Goal: Transaction & Acquisition: Purchase product/service

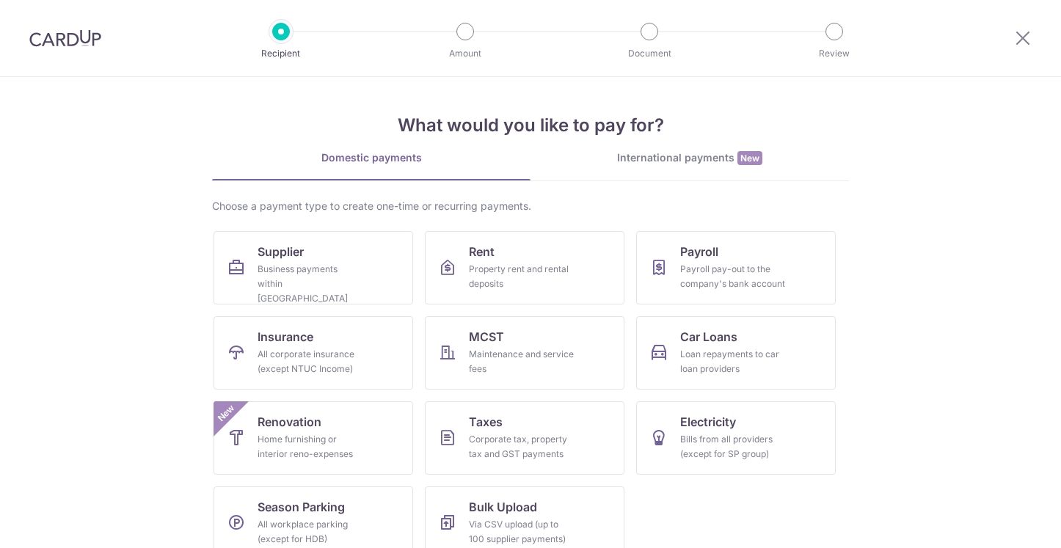
click at [639, 158] on div "International payments New" at bounding box center [689, 157] width 318 height 15
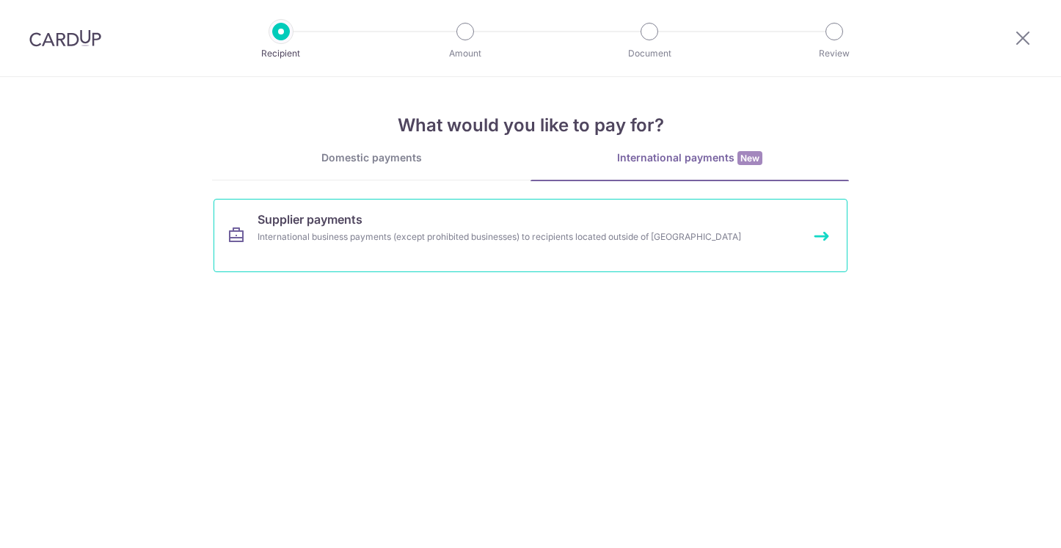
click at [455, 252] on link "Supplier payments International business payments (except prohibited businesses…" at bounding box center [531, 235] width 634 height 73
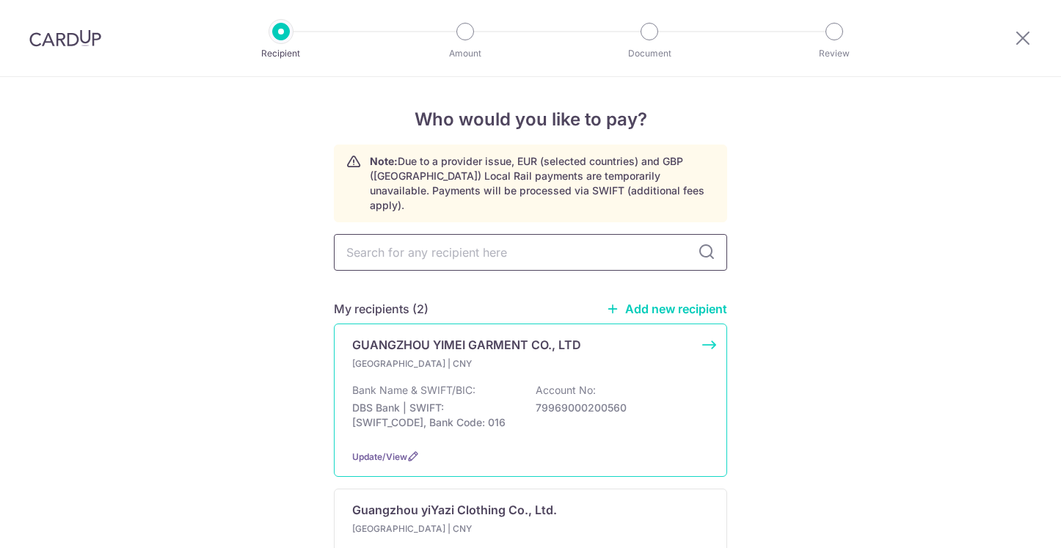
scroll to position [172, 0]
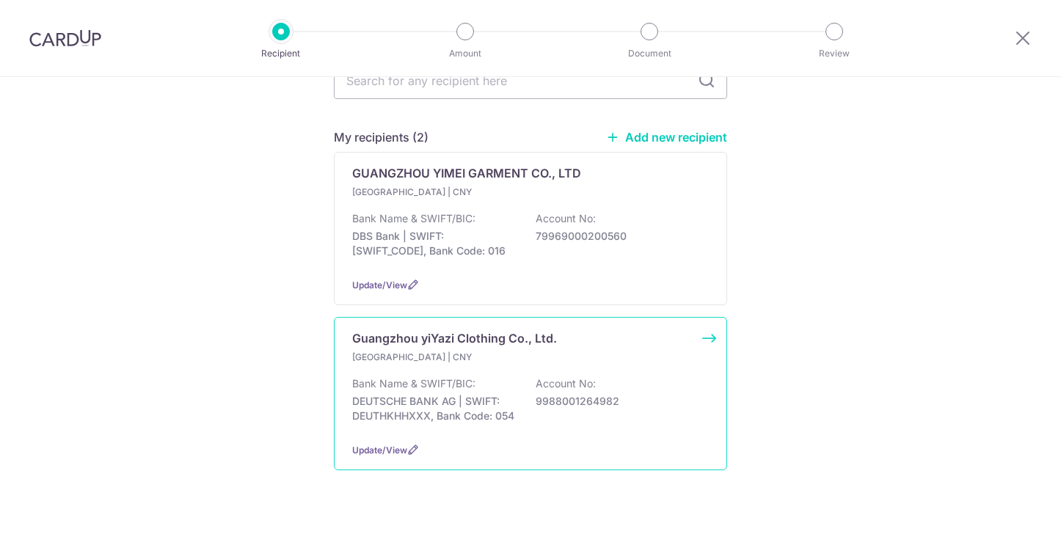
click at [486, 394] on p "DEUTSCHE BANK AG | SWIFT: DEUTHKHHXXX, Bank Code: 054" at bounding box center [434, 408] width 164 height 29
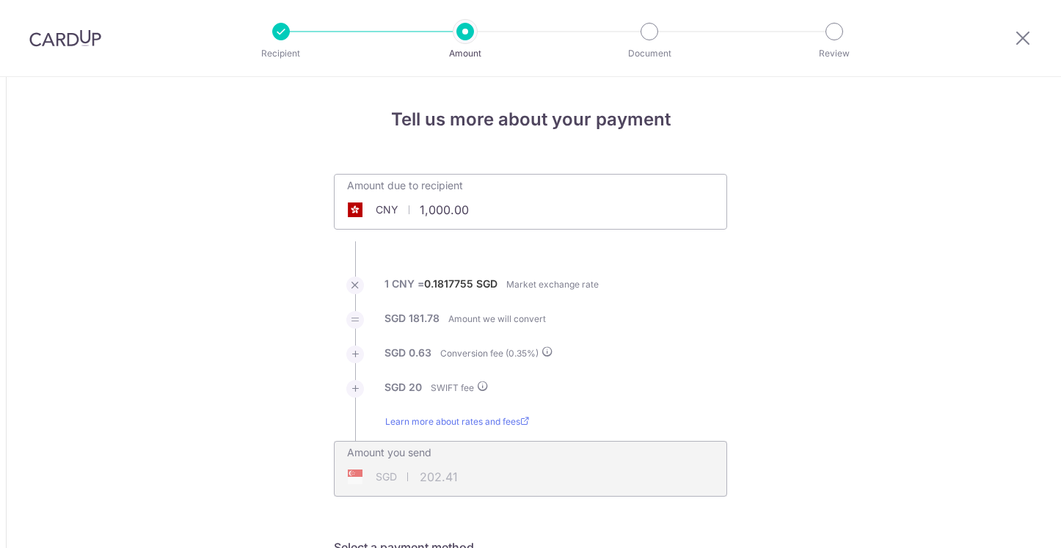
click at [492, 201] on input "1,000.00" at bounding box center [448, 210] width 227 height 34
type input "5"
click at [685, 338] on li "SGD 181.78 Amount we will convert" at bounding box center [530, 328] width 393 height 34
type input "250,000.00"
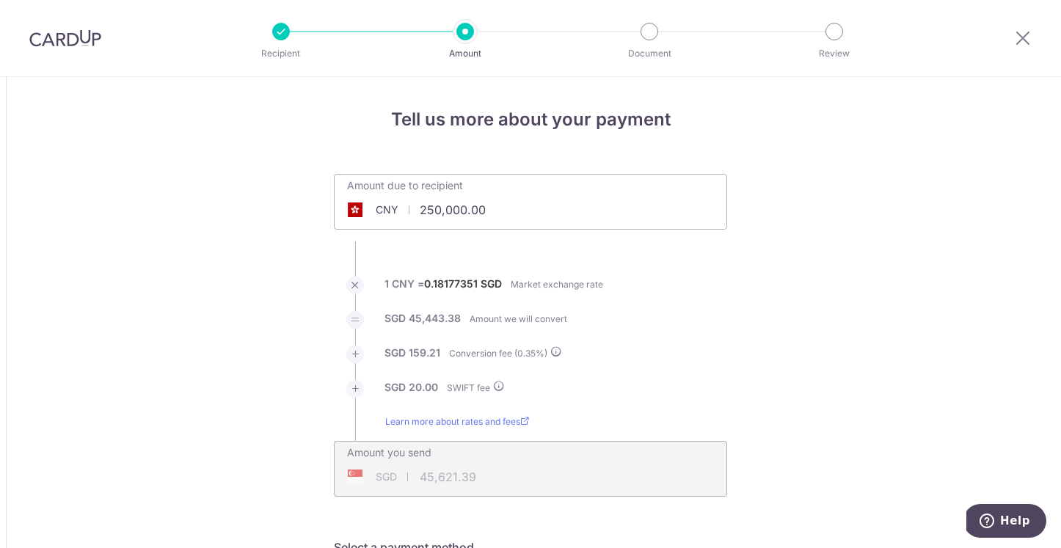
type input "45,621.51"
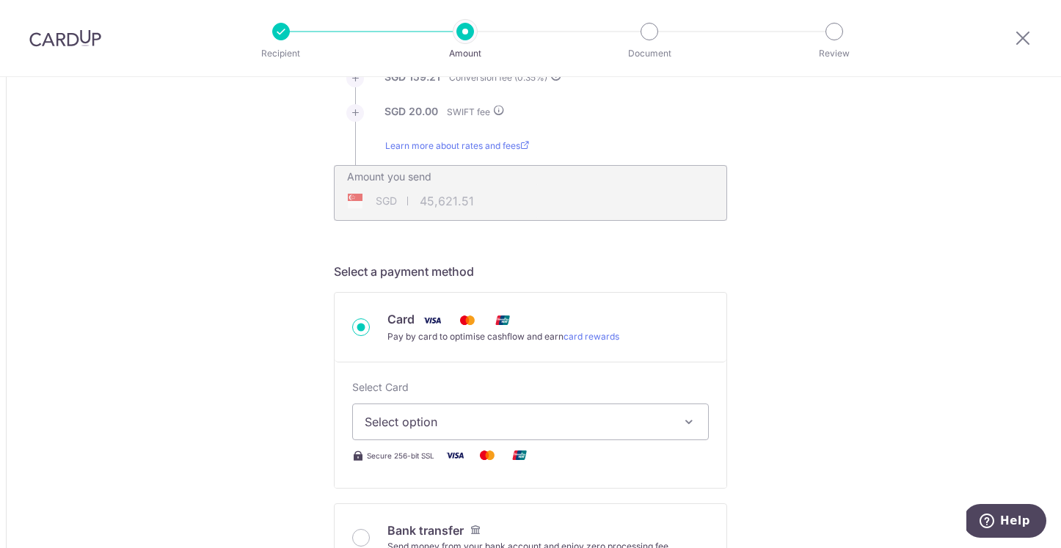
scroll to position [295, 0]
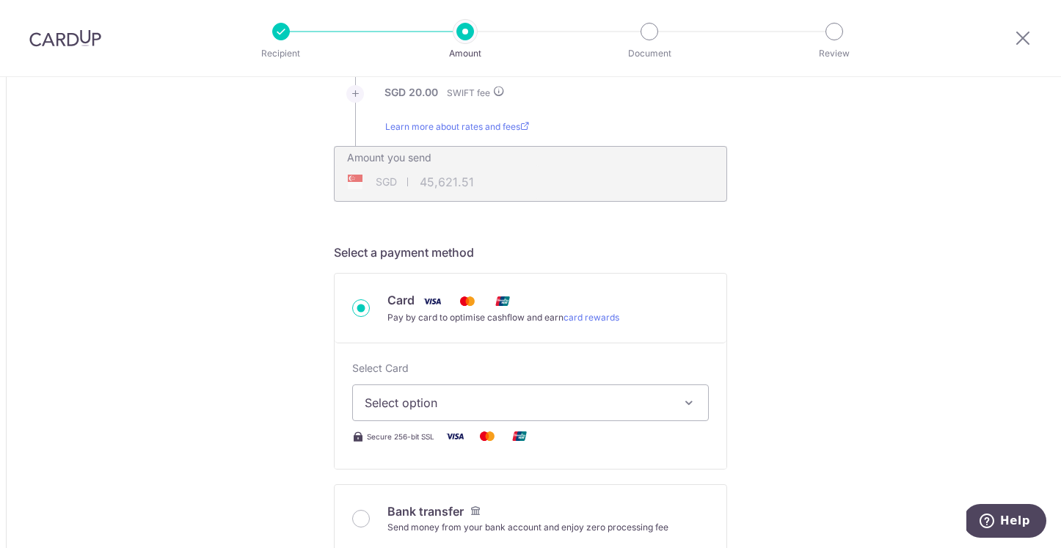
click at [533, 408] on span "Select option" at bounding box center [517, 403] width 305 height 18
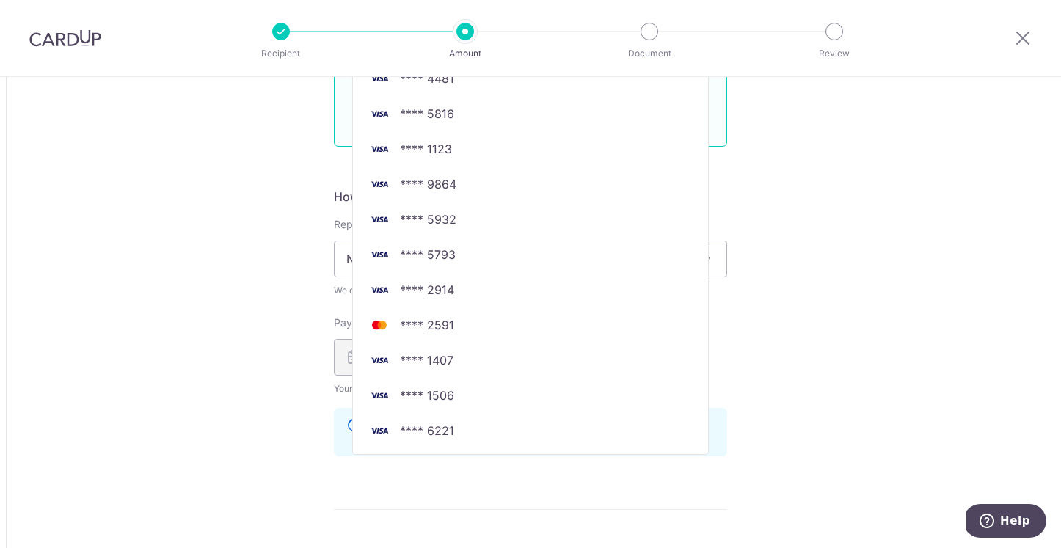
scroll to position [883, 0]
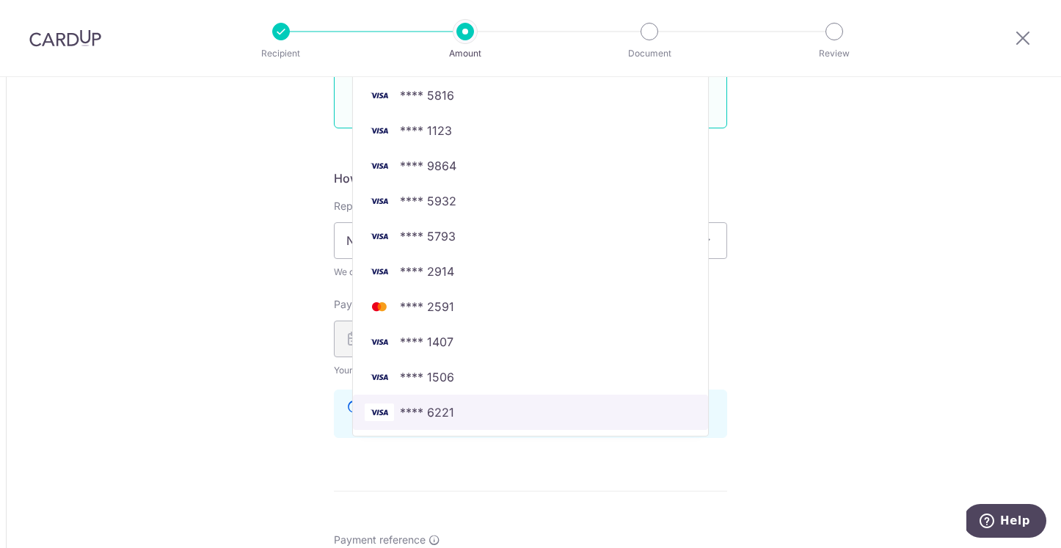
click at [484, 417] on span "**** 6221" at bounding box center [531, 413] width 332 height 18
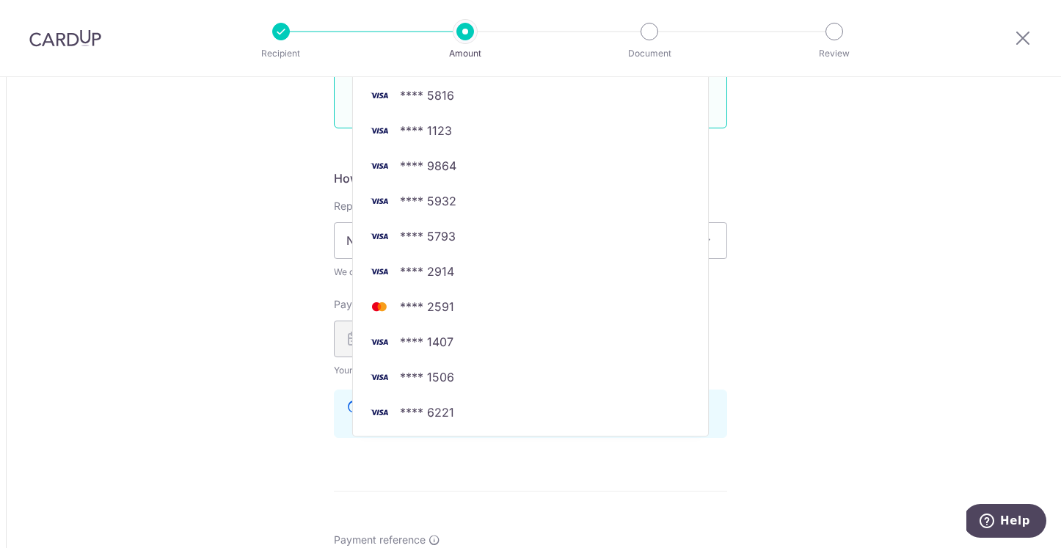
type input "250,000.00"
type input "45,623.39"
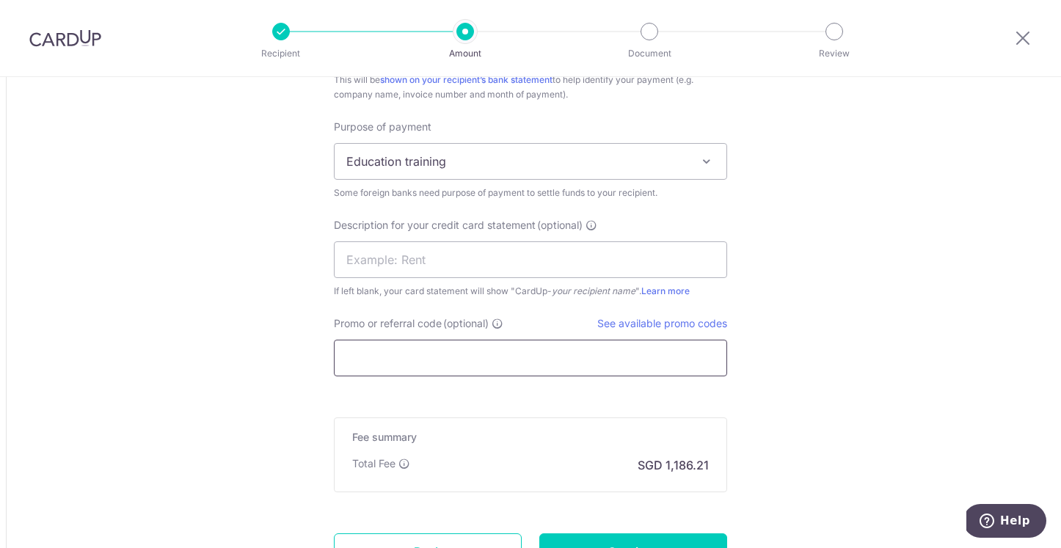
scroll to position [1412, 0]
click at [464, 354] on input "Promo or referral code (optional)" at bounding box center [530, 355] width 393 height 37
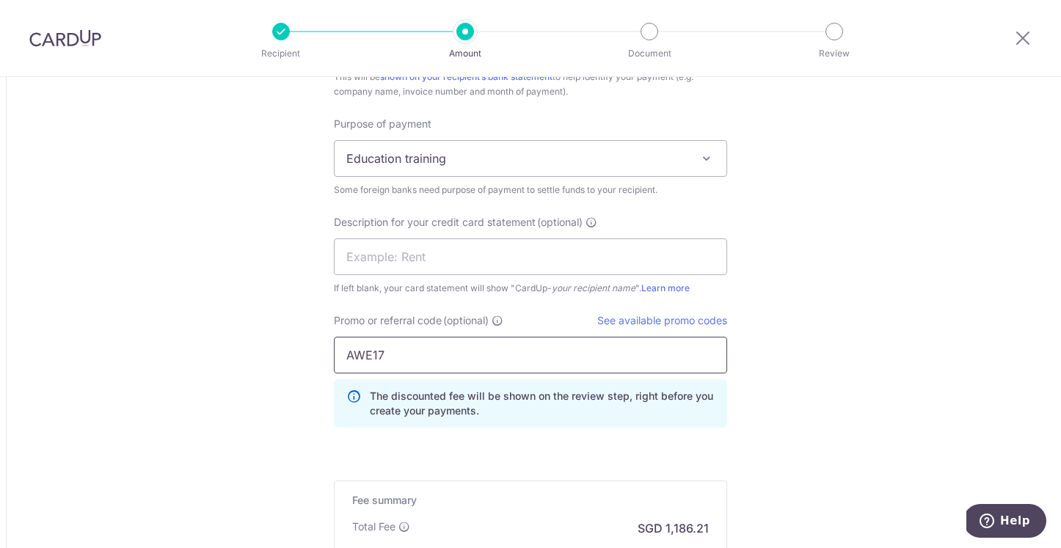
type input "AWE17"
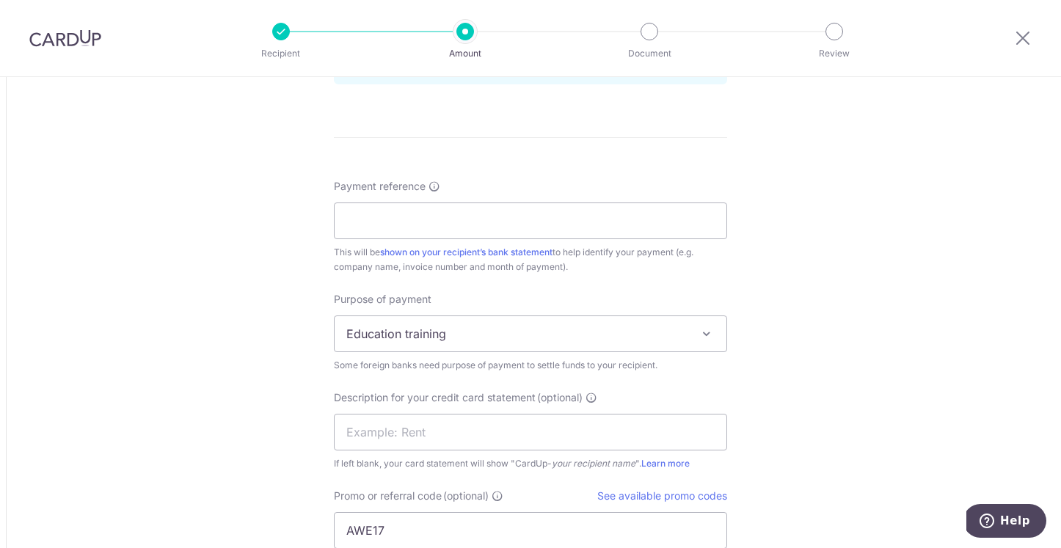
scroll to position [1221, 0]
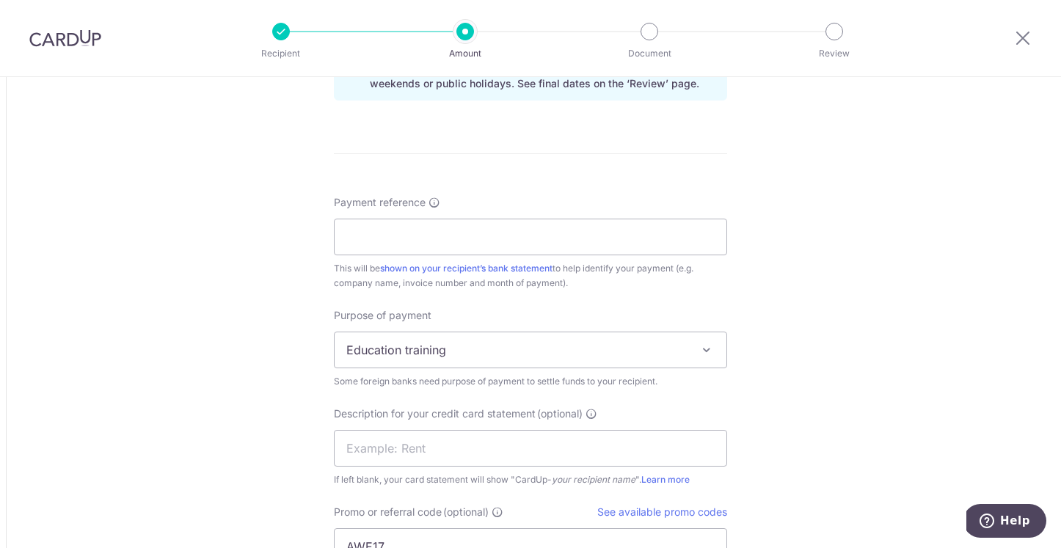
click at [637, 257] on div "Payment reference This will be shown on your recipient’s bank statement to help…" at bounding box center [530, 242] width 393 height 95
click at [643, 244] on input "Payment reference" at bounding box center [530, 237] width 393 height 37
type input "AWE41-3"
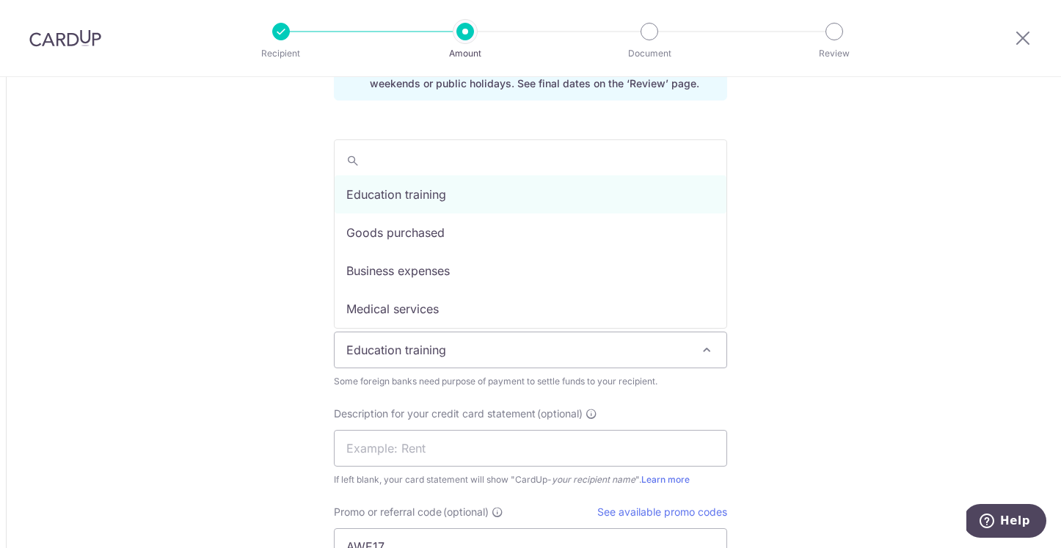
click at [476, 357] on span "Education training" at bounding box center [531, 349] width 392 height 35
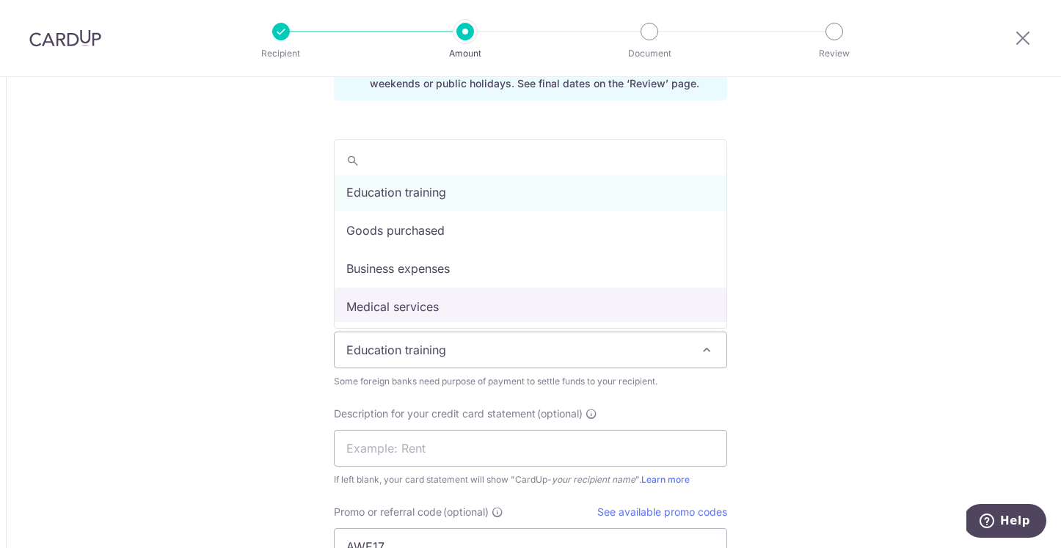
scroll to position [0, 0]
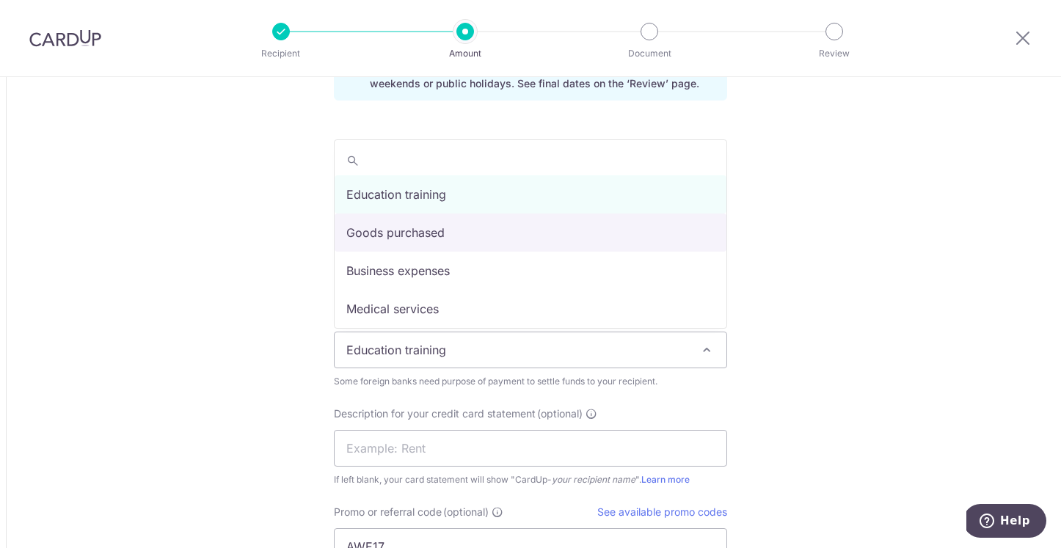
select select "Goods purchased"
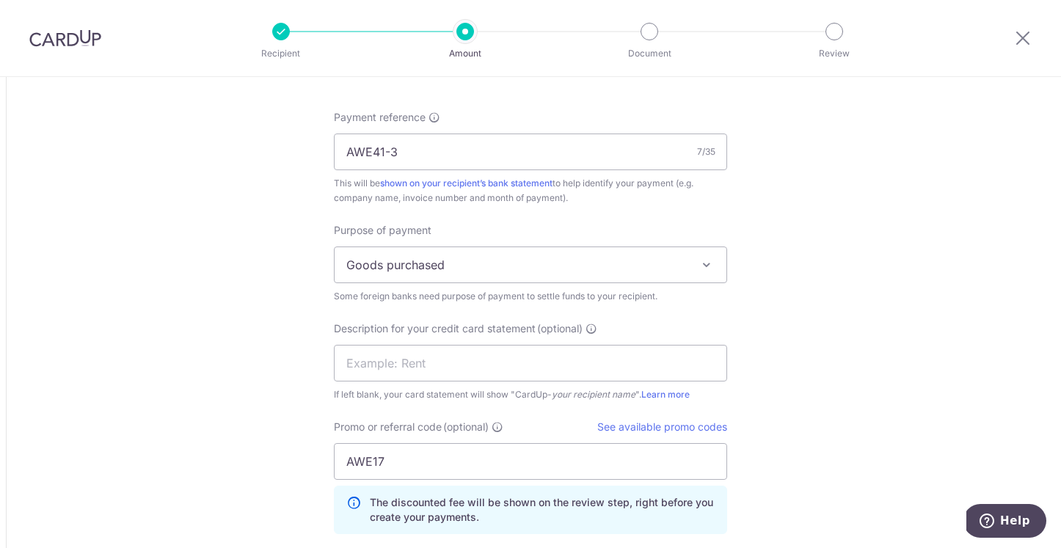
scroll to position [1607, 0]
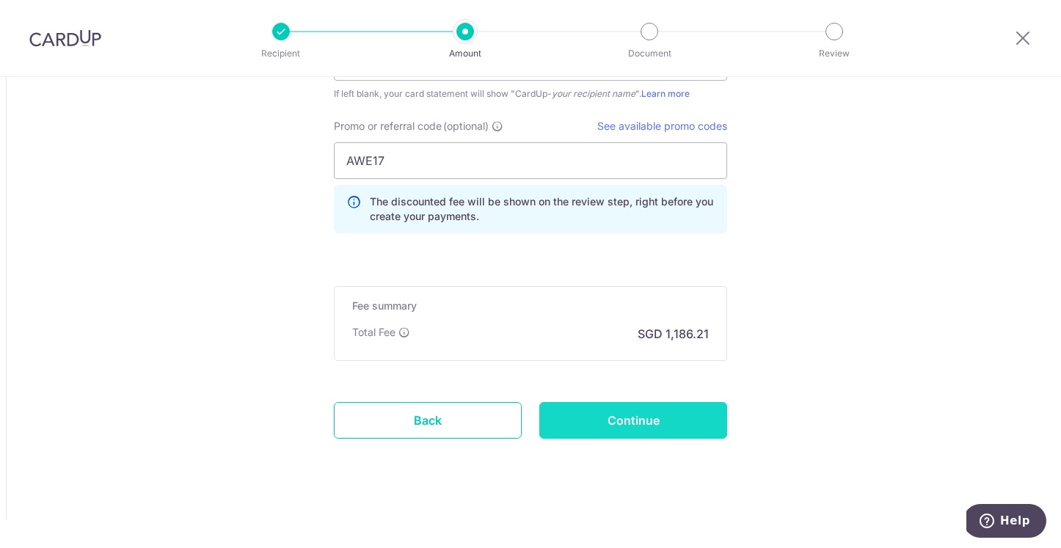
click at [635, 431] on input "Continue" at bounding box center [633, 420] width 188 height 37
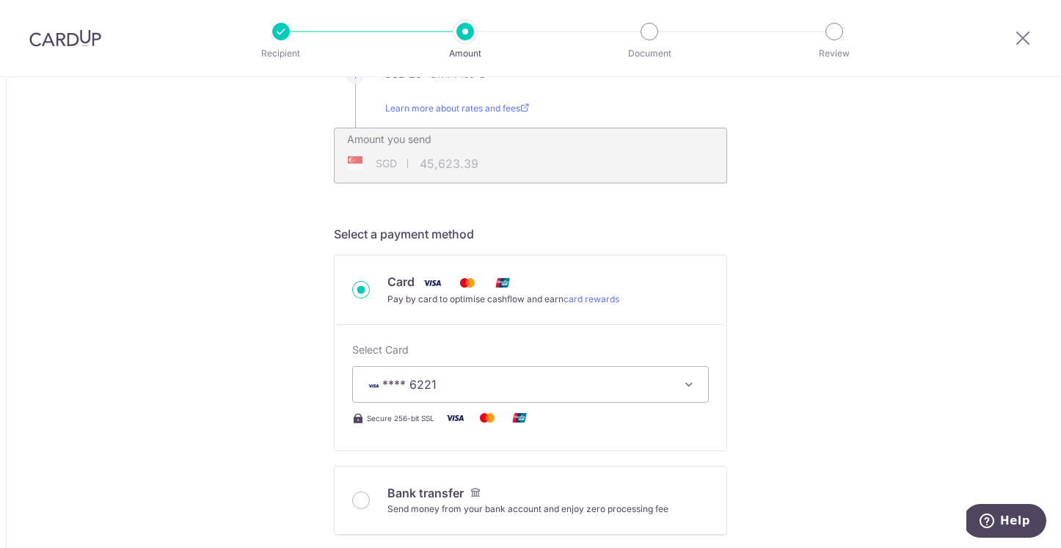
scroll to position [0, 0]
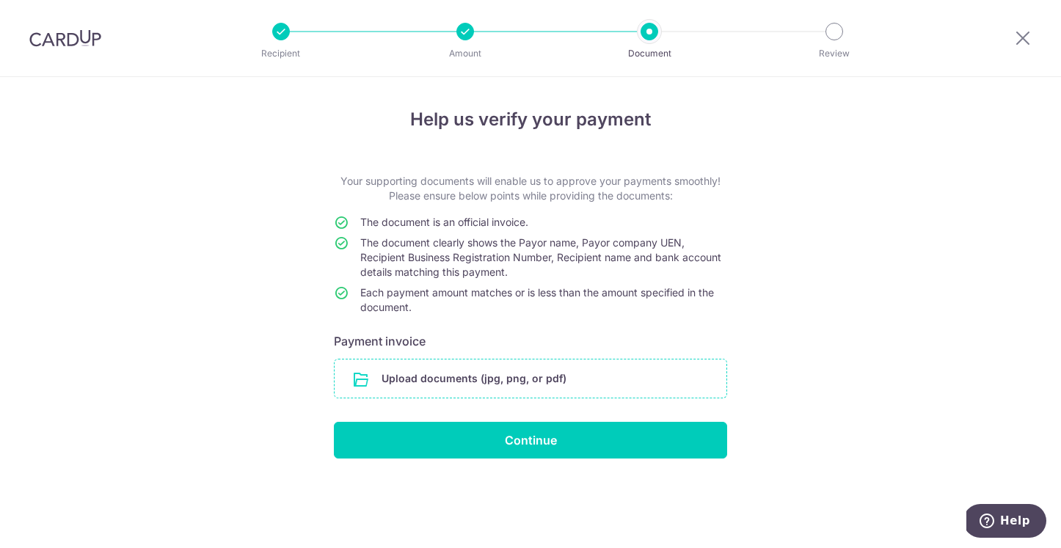
click at [569, 382] on input "file" at bounding box center [531, 379] width 392 height 38
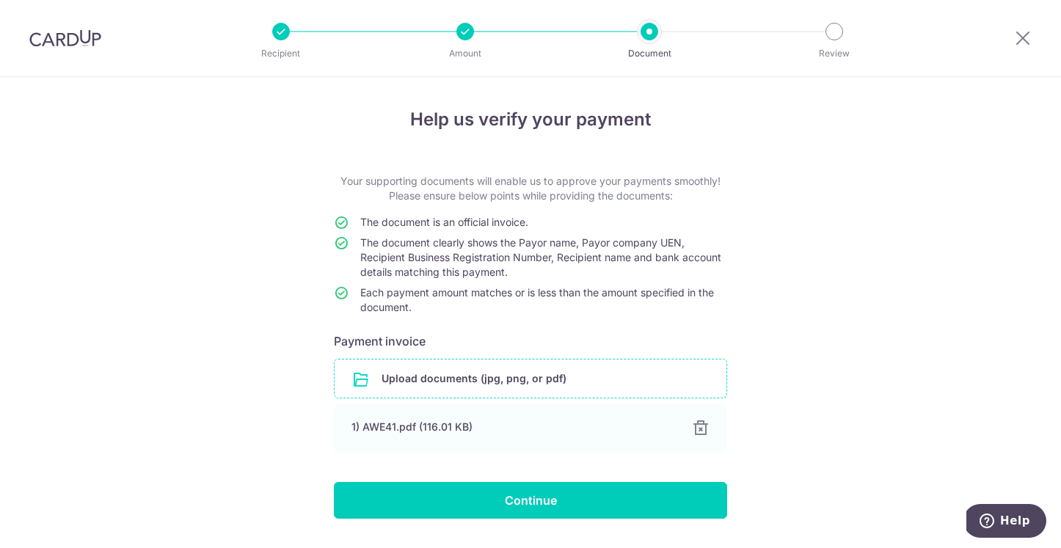
scroll to position [40, 0]
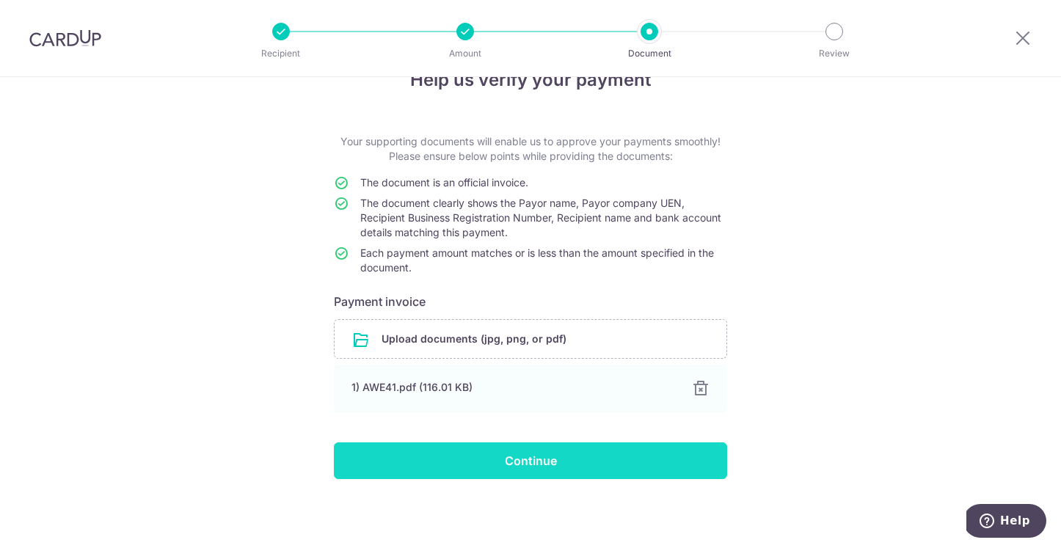
click at [519, 463] on input "Continue" at bounding box center [530, 460] width 393 height 37
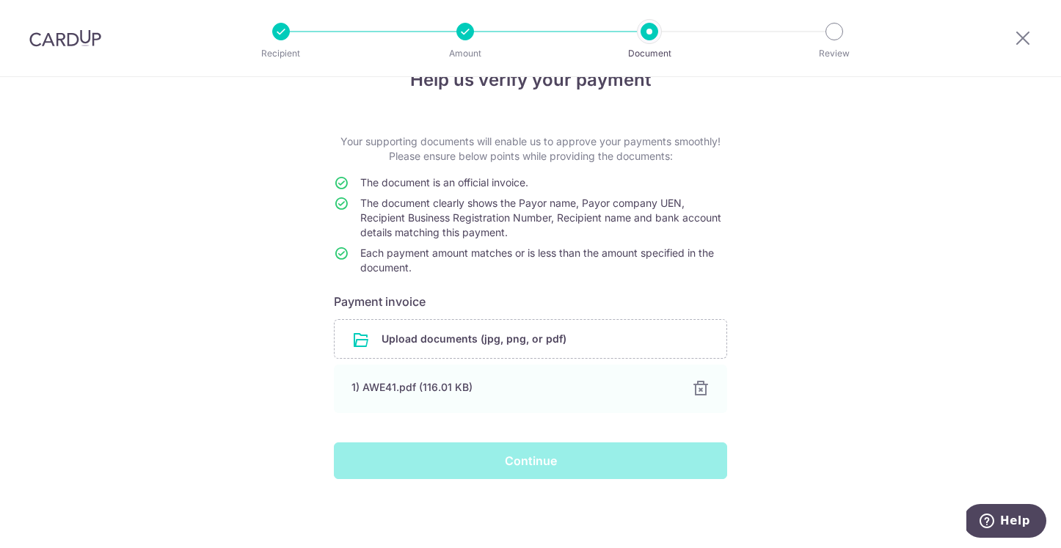
scroll to position [0, 0]
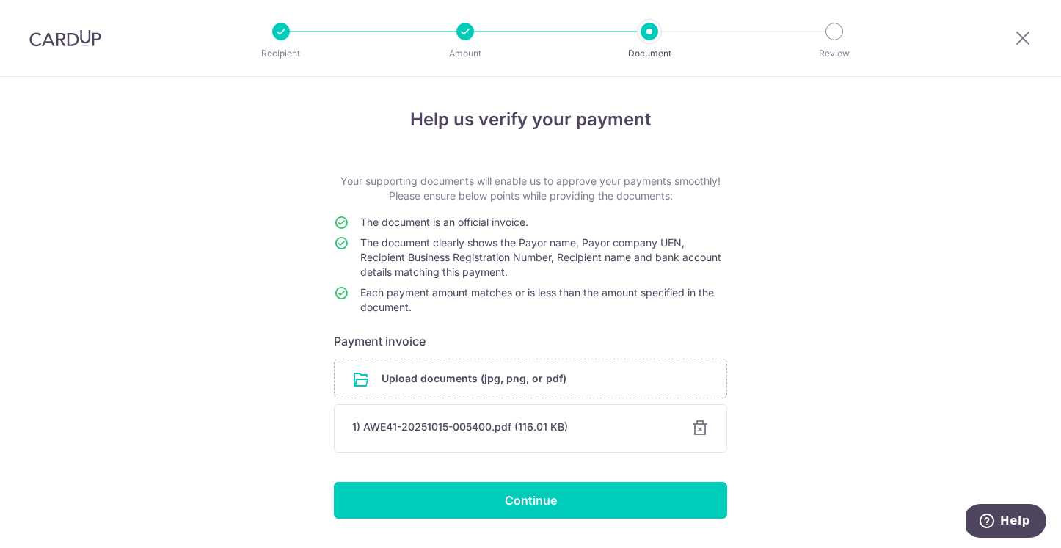
click at [704, 434] on div at bounding box center [700, 429] width 18 height 18
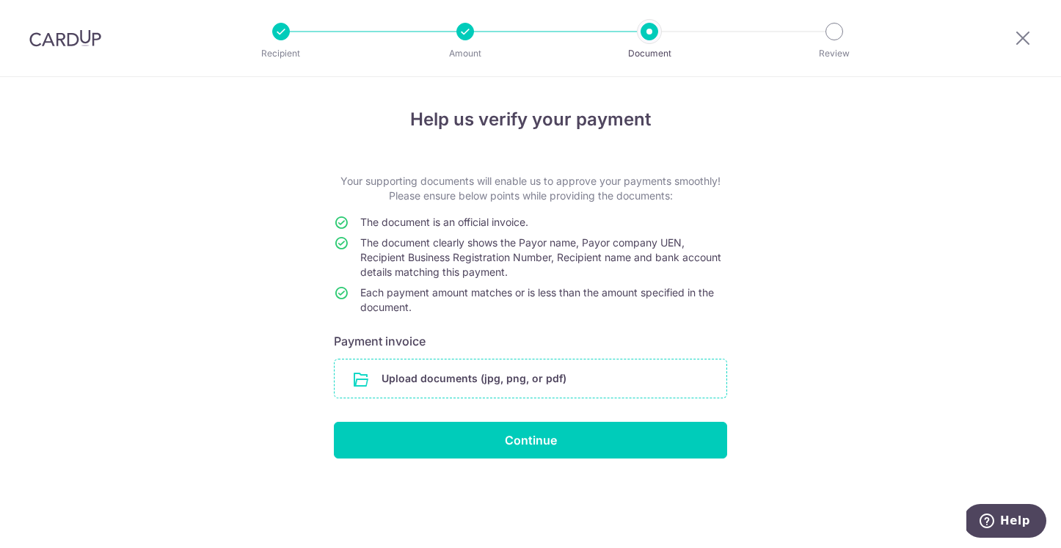
click at [558, 382] on input "file" at bounding box center [531, 379] width 392 height 38
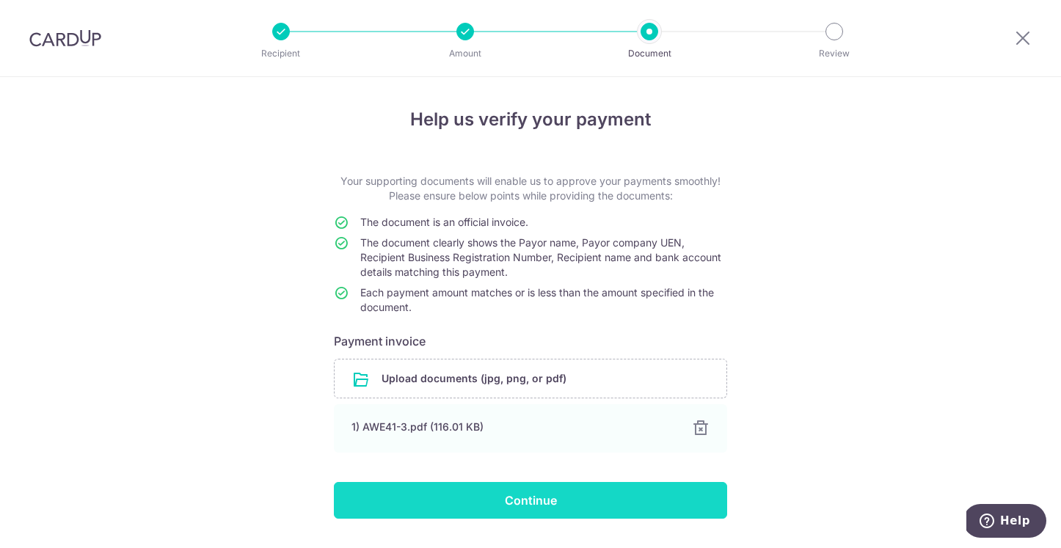
click at [481, 517] on input "Continue" at bounding box center [530, 500] width 393 height 37
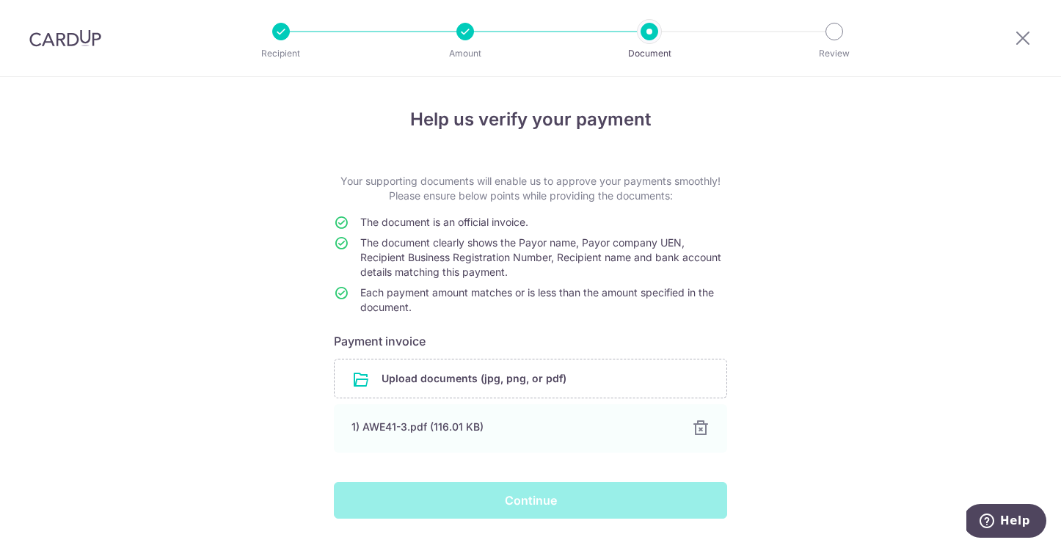
scroll to position [40, 0]
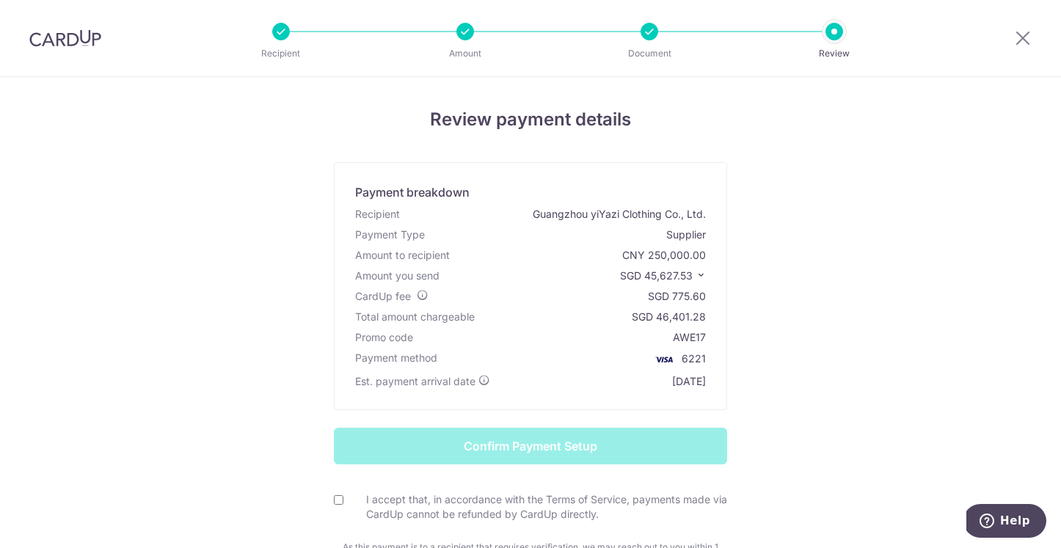
click at [338, 501] on input "I accept that, in accordance with the Terms of Service, payments made via CardU…" at bounding box center [339, 500] width 10 height 10
checkbox input "true"
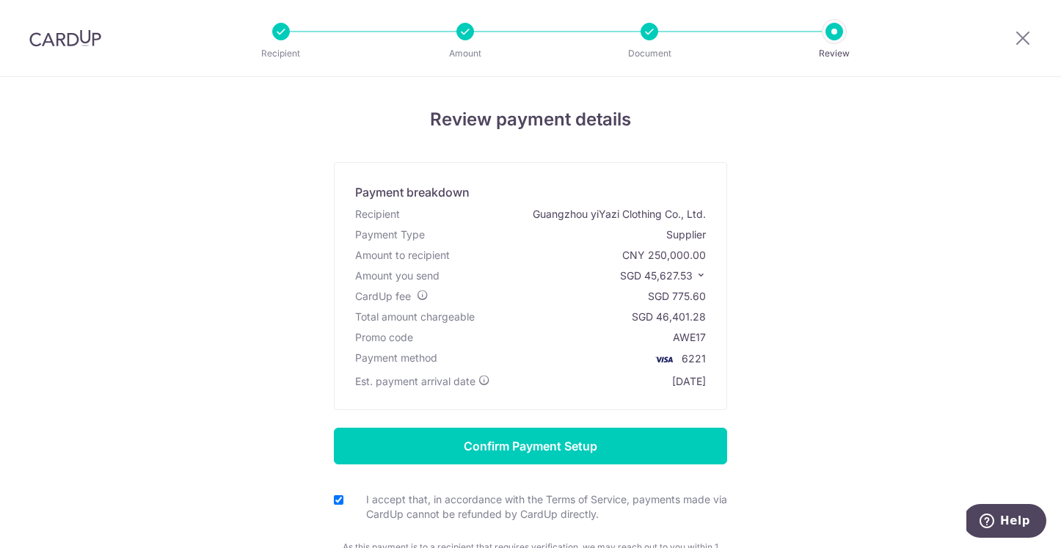
scroll to position [161, 0]
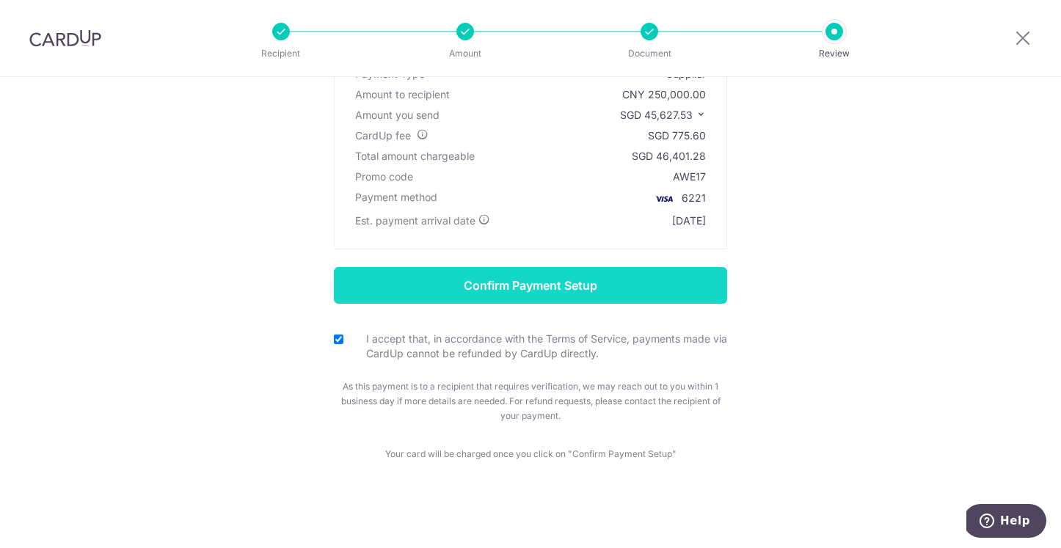
click at [468, 285] on input "Confirm Payment Setup" at bounding box center [530, 285] width 393 height 37
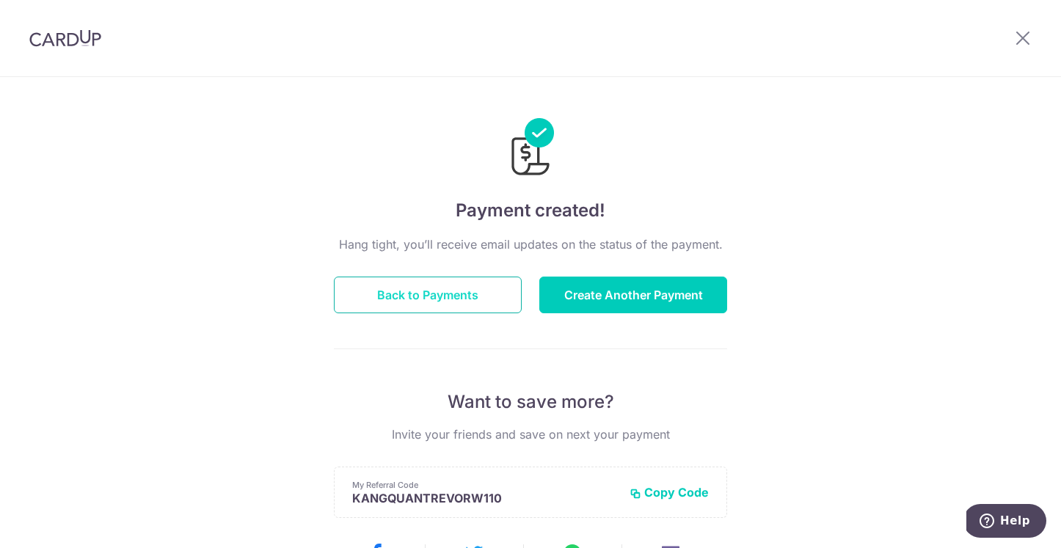
click at [491, 300] on button "Back to Payments" at bounding box center [428, 295] width 188 height 37
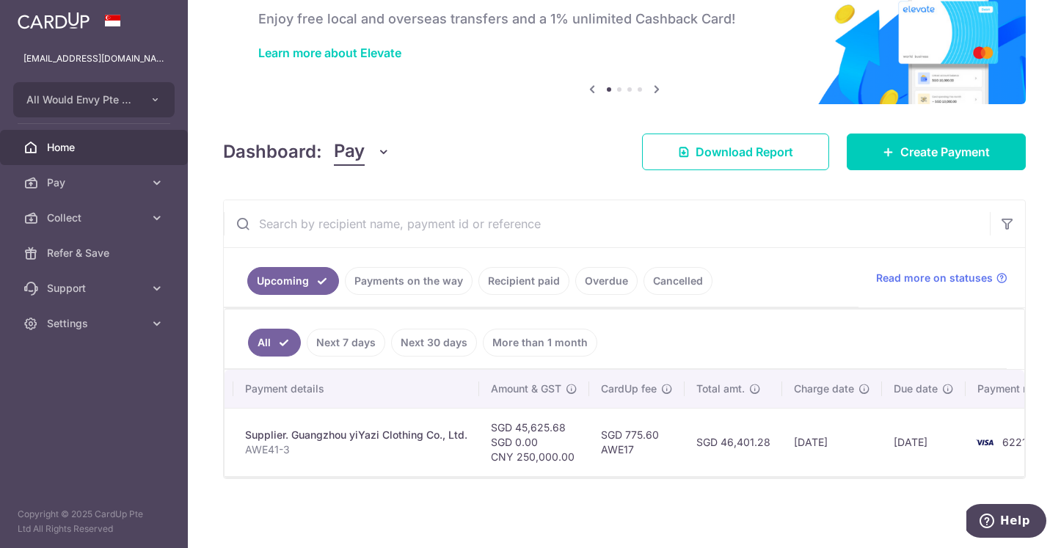
scroll to position [0, 224]
drag, startPoint x: 566, startPoint y: 428, endPoint x: 516, endPoint y: 429, distance: 49.9
click at [516, 429] on td "SGD 45,625.68 SGD 0.00 CNY 250,000.00" at bounding box center [533, 442] width 110 height 68
copy td "45,625.68"
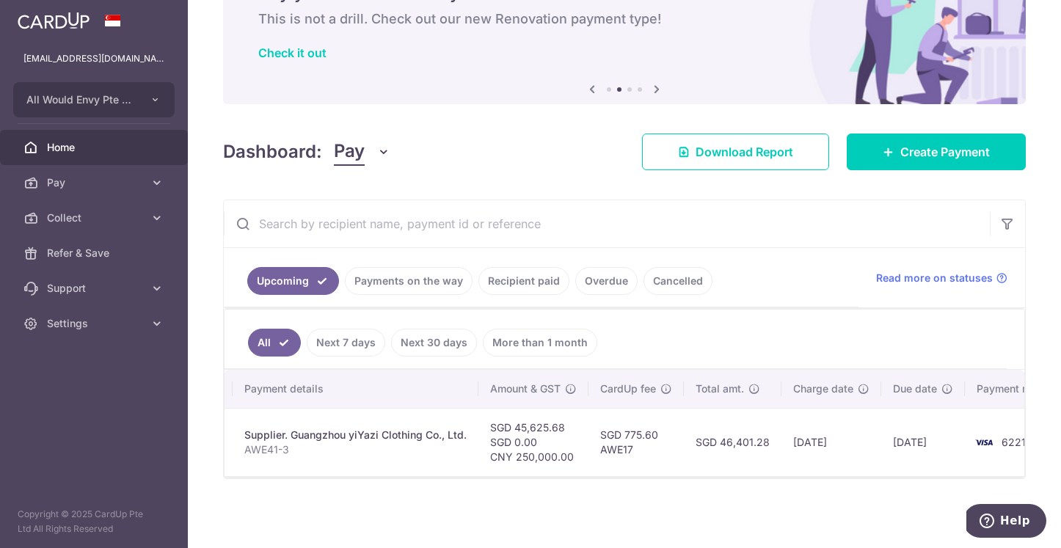
copy td "45,625.68"
